Goal: Task Accomplishment & Management: Manage account settings

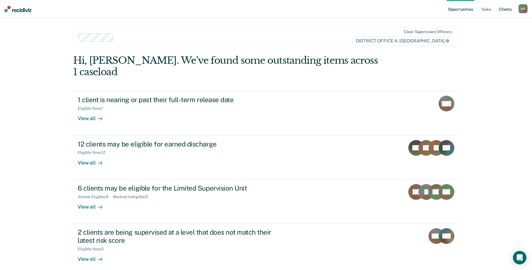
click at [503, 10] on link "Client s" at bounding box center [505, 9] width 15 height 18
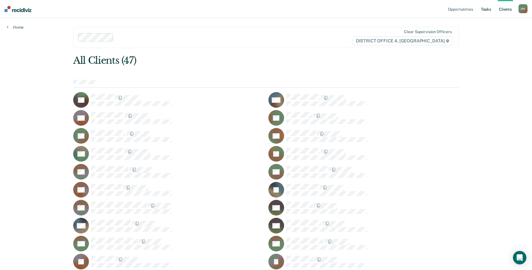
click at [488, 9] on link "Tasks" at bounding box center [486, 9] width 12 height 18
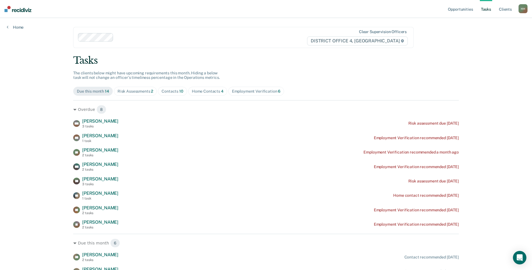
click at [514, 7] on ul "Opportunities Tasks Client s" at bounding box center [483, 9] width 72 height 18
click at [510, 8] on link "Client s" at bounding box center [505, 9] width 15 height 18
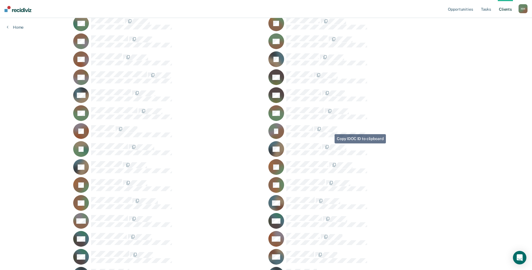
scroll to position [140, 0]
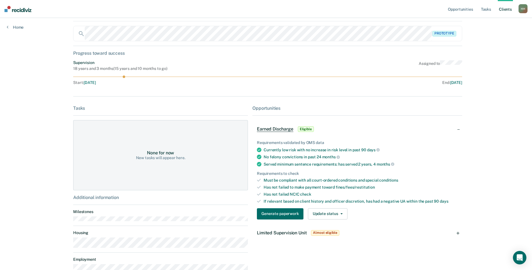
scroll to position [72, 0]
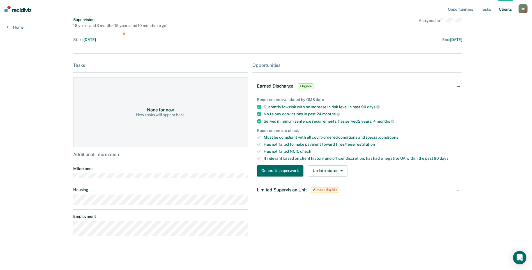
click at [331, 191] on span "Almost eligible" at bounding box center [325, 190] width 28 height 6
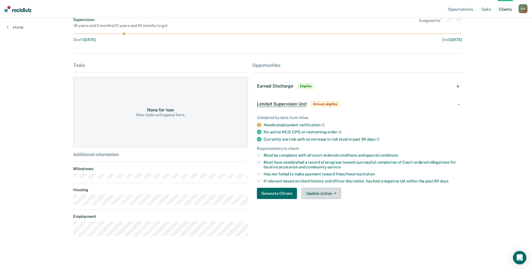
click at [317, 196] on button "Update status" at bounding box center [322, 193] width 40 height 11
click at [404, 196] on div "Generate Chrono Update status Mark Pending Mark Ineligible" at bounding box center [357, 193] width 201 height 11
